Goal: Task Accomplishment & Management: Manage account settings

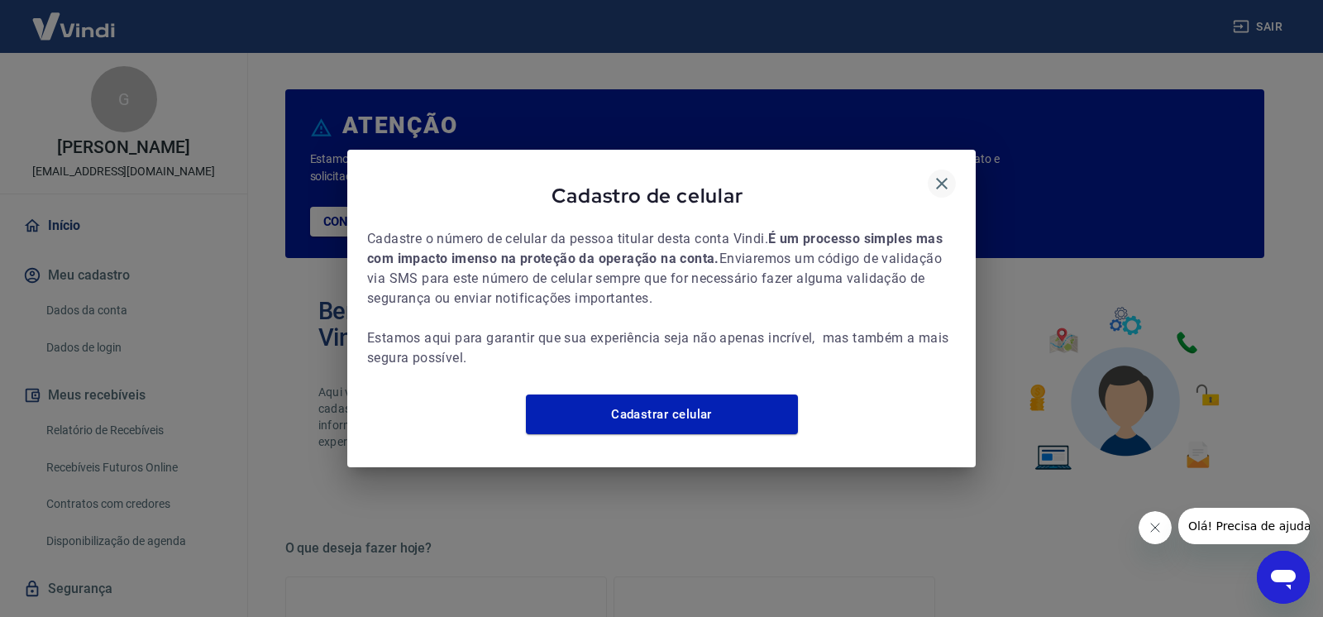
click at [937, 174] on icon "button" at bounding box center [942, 184] width 20 height 20
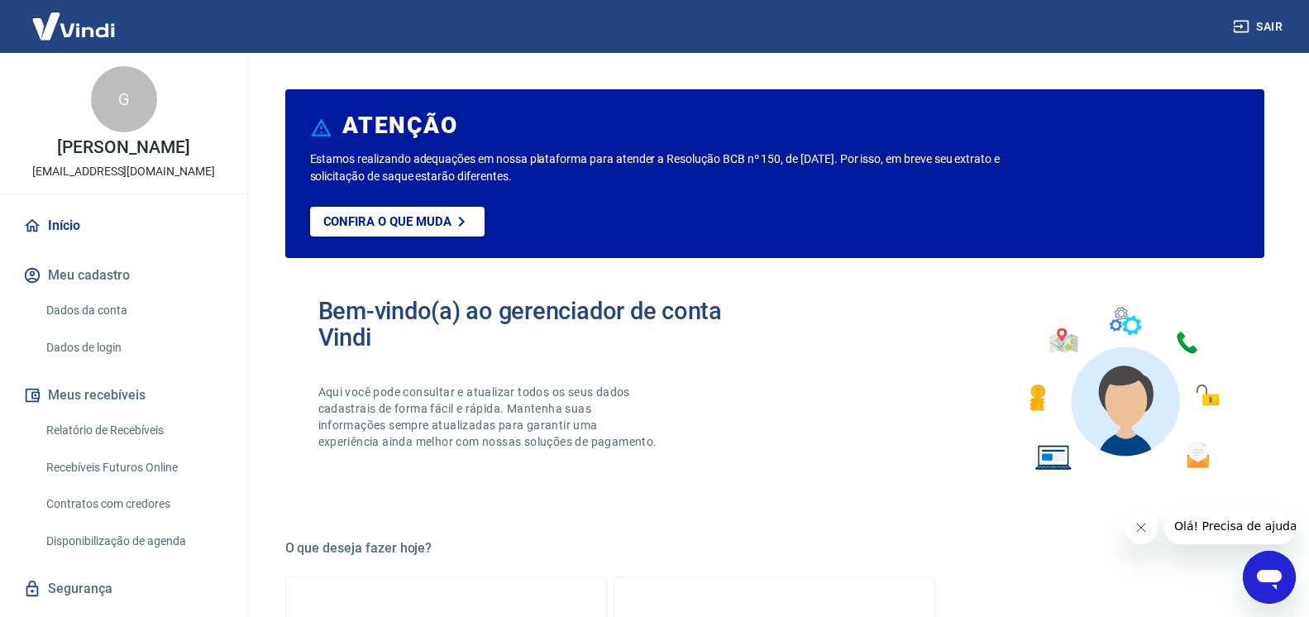
drag, startPoint x: 1138, startPoint y: 523, endPoint x: 2103, endPoint y: 1027, distance: 1089.5
click at [1152, 523] on button "Fechar mensagem da empresa" at bounding box center [1140, 527] width 33 height 33
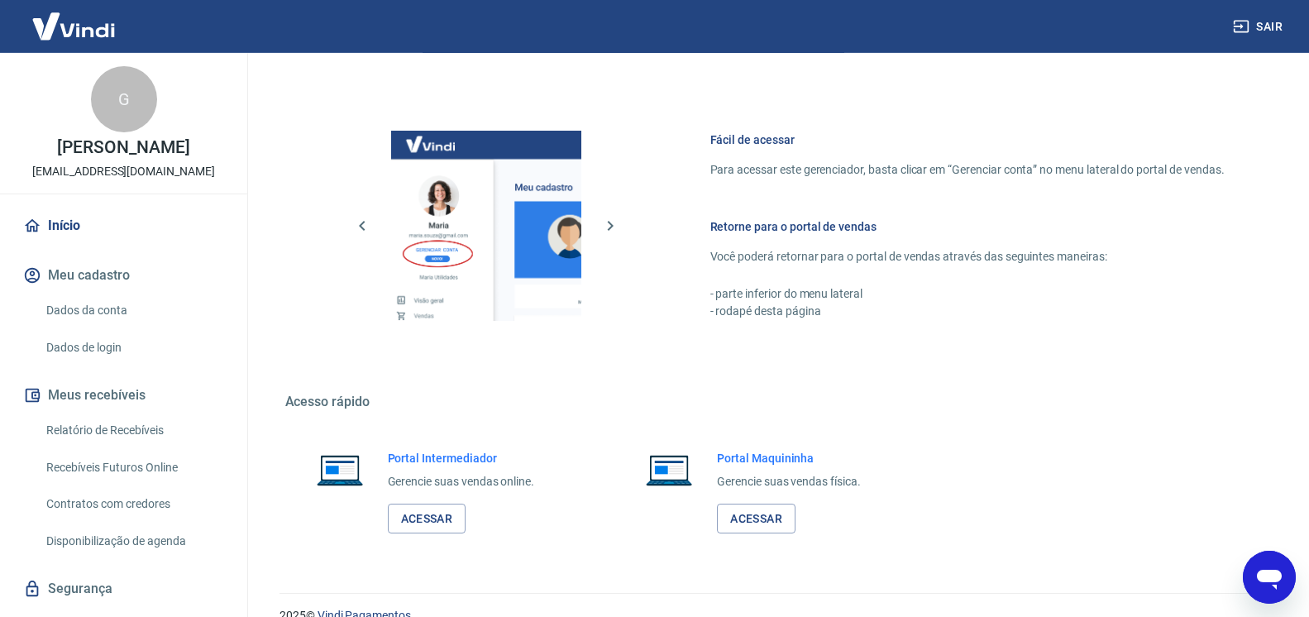
scroll to position [843, 0]
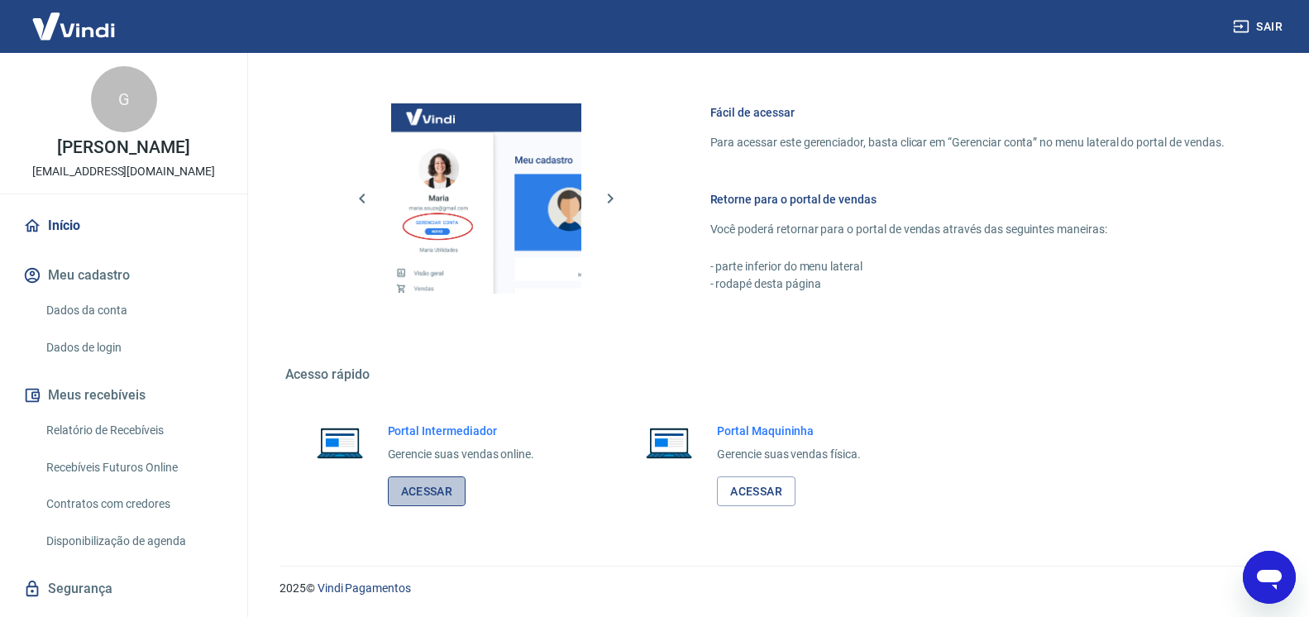
click at [430, 492] on link "Acessar" at bounding box center [427, 491] width 79 height 31
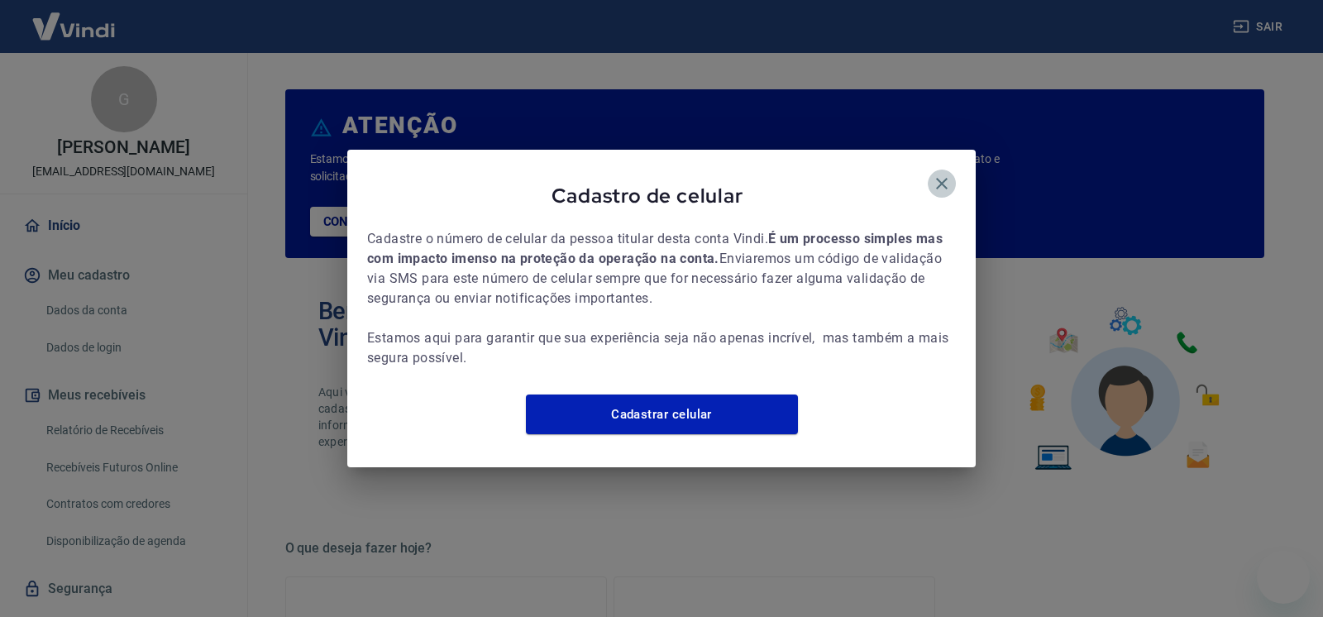
click at [945, 178] on icon "button" at bounding box center [942, 184] width 12 height 12
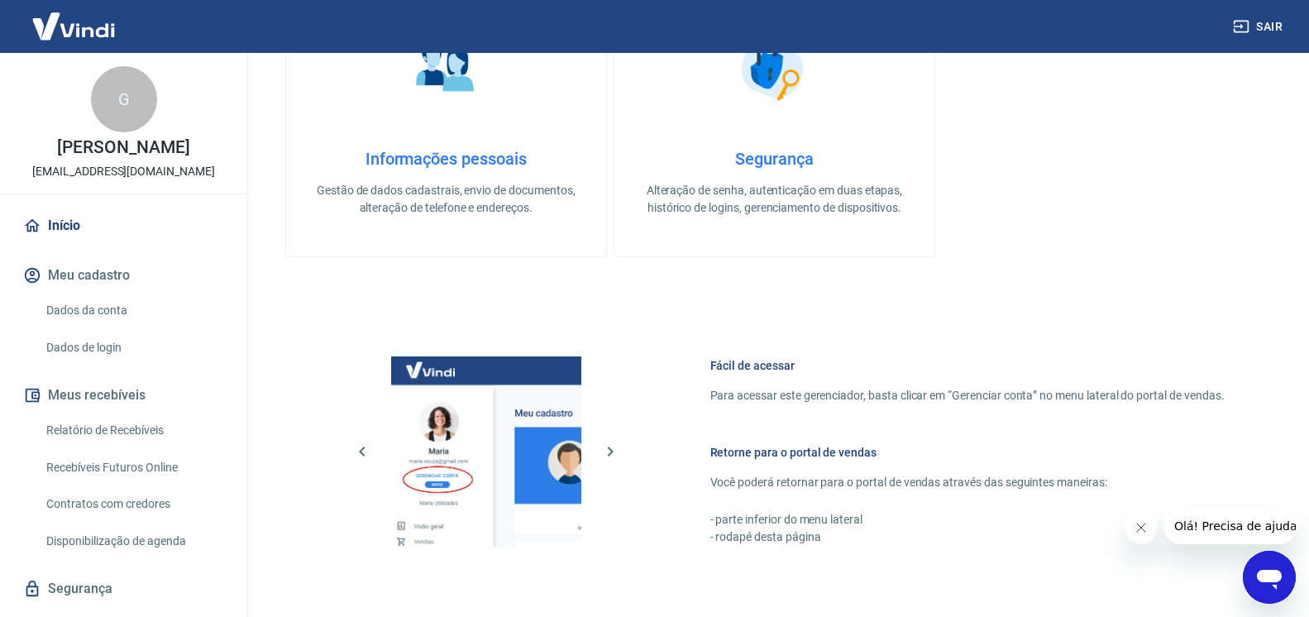
scroll to position [843, 0]
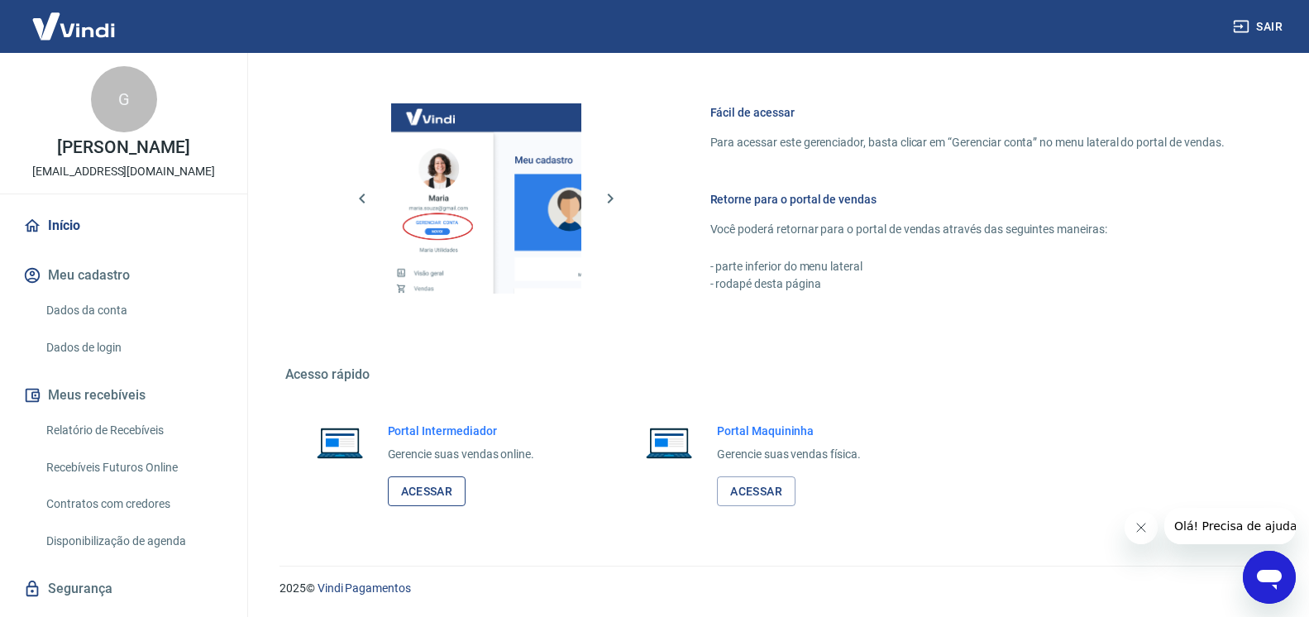
click at [446, 484] on link "Acessar" at bounding box center [427, 491] width 79 height 31
